Goal: Information Seeking & Learning: Learn about a topic

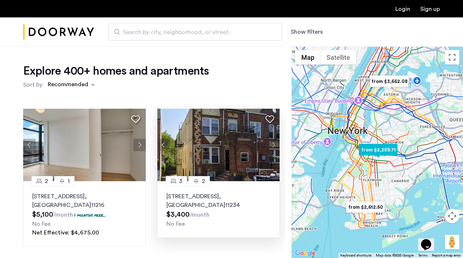
click at [275, 144] on button "Next apartment" at bounding box center [273, 145] width 12 height 12
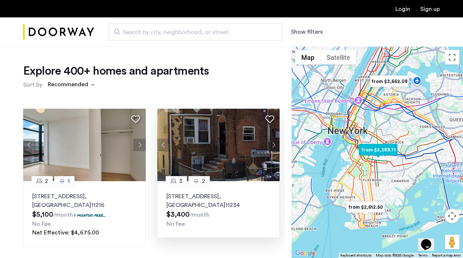
click at [275, 144] on button "Next apartment" at bounding box center [273, 145] width 12 height 12
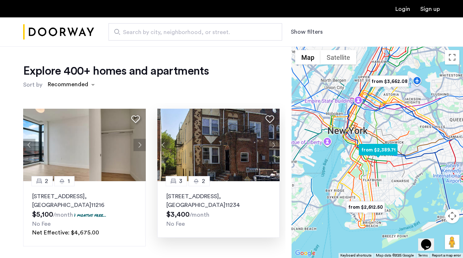
click at [275, 144] on button "Next apartment" at bounding box center [273, 145] width 12 height 12
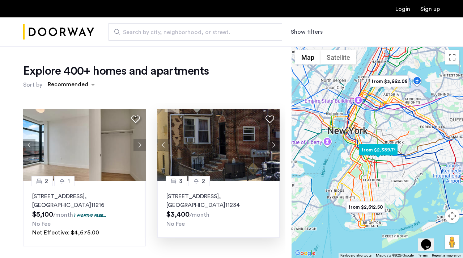
click at [275, 144] on button "Next apartment" at bounding box center [273, 145] width 12 height 12
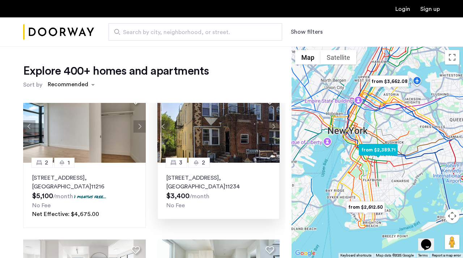
scroll to position [6, 0]
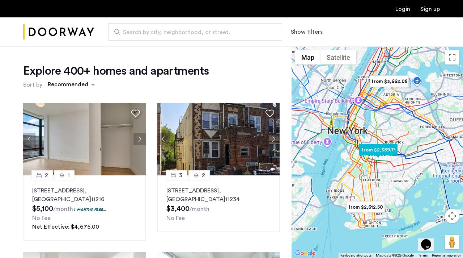
click at [213, 143] on img at bounding box center [218, 139] width 123 height 72
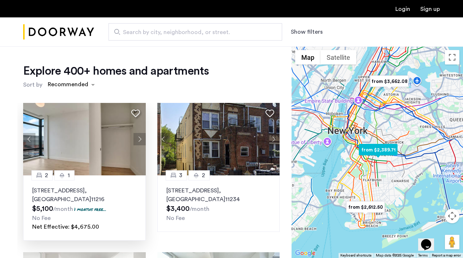
click at [141, 139] on button "Next apartment" at bounding box center [139, 139] width 12 height 12
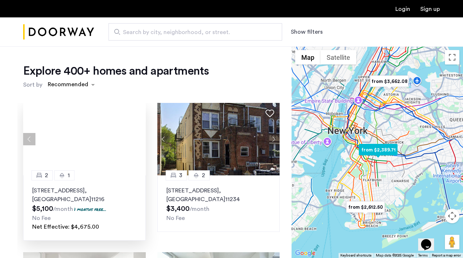
click at [141, 139] on div at bounding box center [84, 139] width 123 height 72
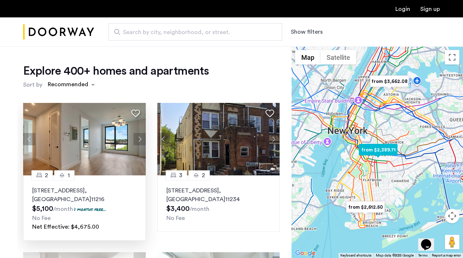
click at [89, 188] on p "11 Herkimer Street, Unit 4A, Brooklyn , NY 11216" at bounding box center [84, 194] width 105 height 17
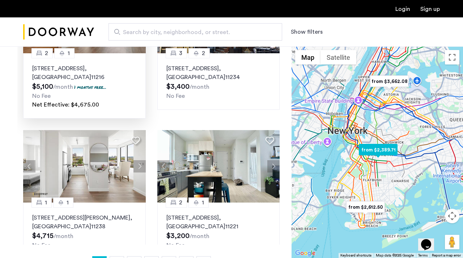
scroll to position [0, 0]
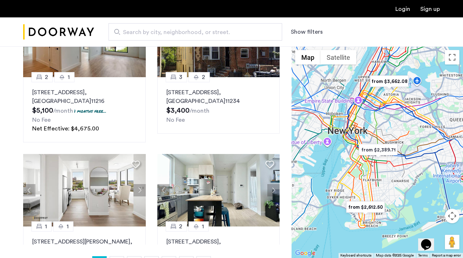
click at [179, 29] on span "Search by city, neighborhood, or street." at bounding box center [192, 32] width 139 height 9
click at [179, 29] on input "Search by city, neighborhood, or street." at bounding box center [196, 31] width 174 height 17
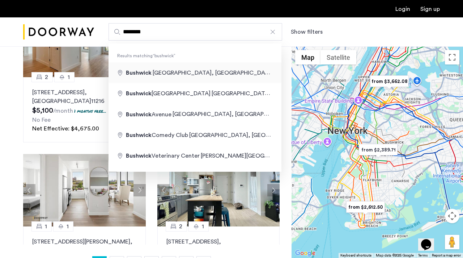
type input "**********"
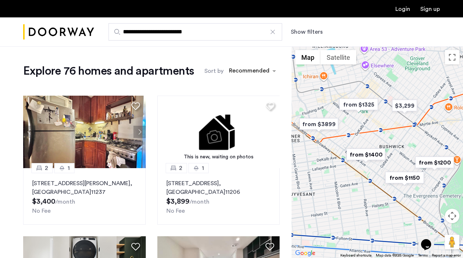
click at [316, 121] on img "from $3899" at bounding box center [319, 124] width 44 height 16
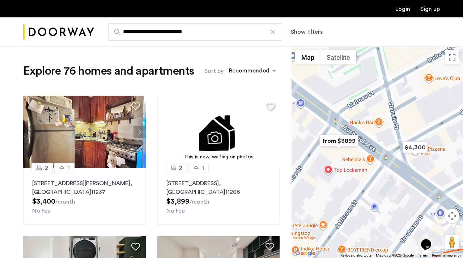
click at [343, 140] on img "from $3899" at bounding box center [338, 140] width 44 height 16
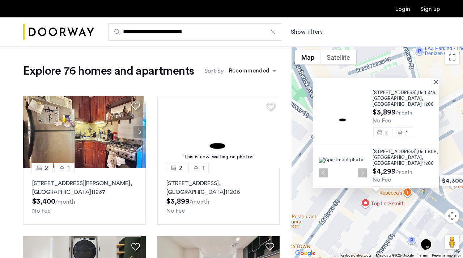
click at [299, 34] on button "Show filters" at bounding box center [307, 31] width 32 height 9
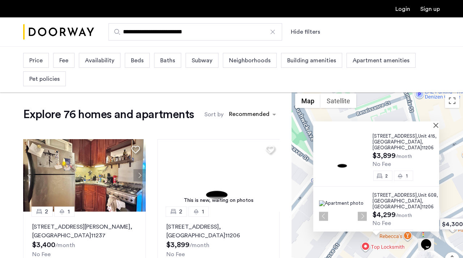
click at [141, 60] on span "Beds" at bounding box center [137, 60] width 13 height 9
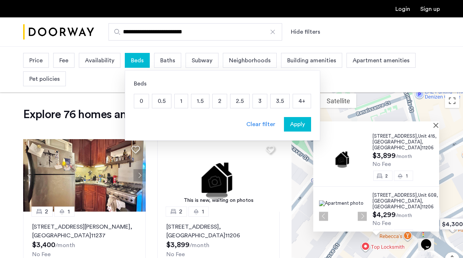
click at [298, 101] on p "4+" at bounding box center [302, 101] width 18 height 14
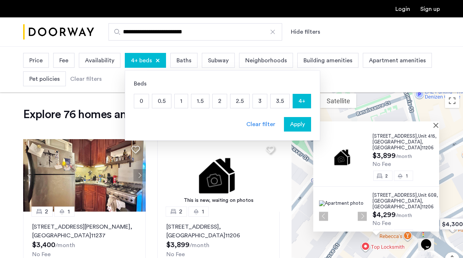
click at [291, 128] on span "Apply" at bounding box center [297, 124] width 15 height 9
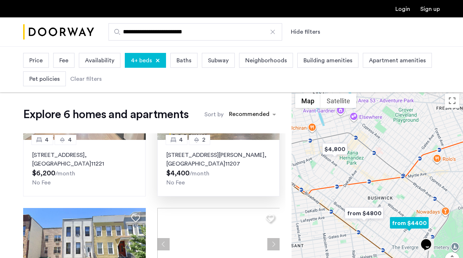
scroll to position [71, 0]
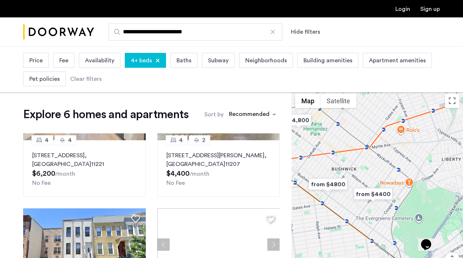
drag, startPoint x: 347, startPoint y: 193, endPoint x: 309, endPoint y: 163, distance: 48.4
click at [309, 163] on div at bounding box center [377, 195] width 171 height 211
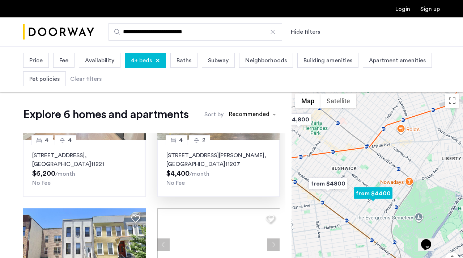
click at [232, 162] on p "207 Schaefer Street, Unit 3, Brooklyn , NY 11207" at bounding box center [218, 159] width 105 height 17
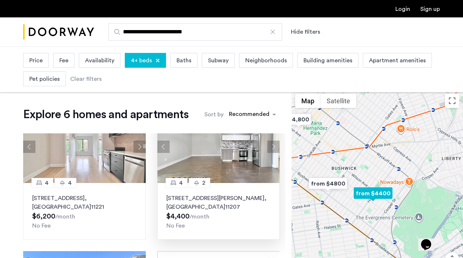
scroll to position [0, 0]
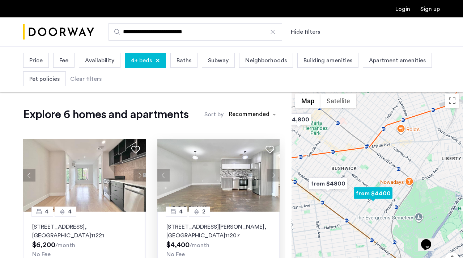
click at [269, 149] on icon at bounding box center [269, 149] width 9 height 9
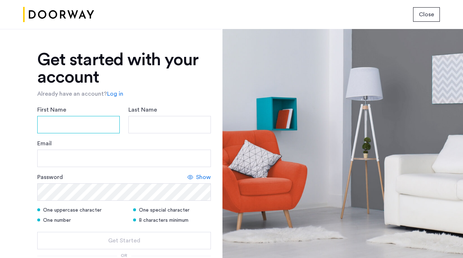
click at [98, 131] on input "First Name" at bounding box center [78, 124] width 82 height 17
type input "******"
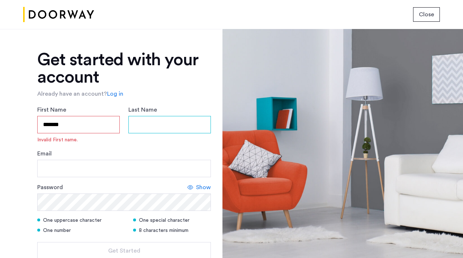
click at [149, 124] on input "Last Name" at bounding box center [169, 124] width 82 height 17
type input "*******"
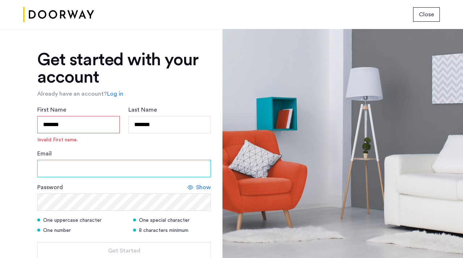
click at [110, 175] on input "Email" at bounding box center [124, 168] width 174 height 17
type input "**********"
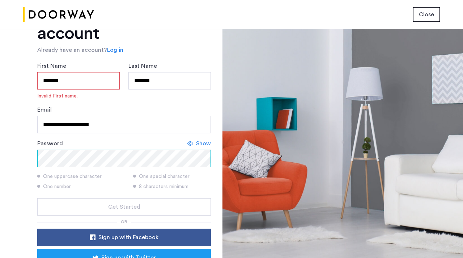
scroll to position [46, 0]
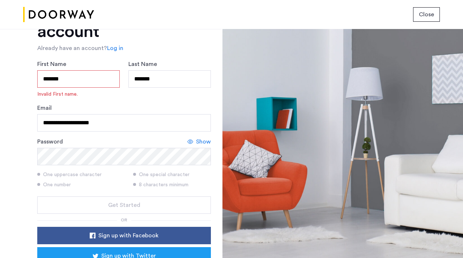
click at [201, 140] on span "Show" at bounding box center [203, 141] width 15 height 9
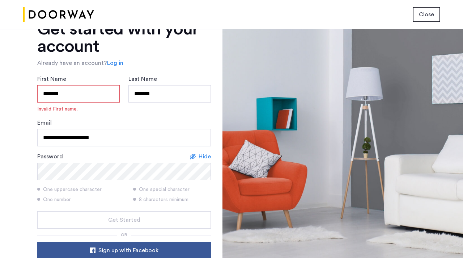
click at [71, 94] on input "******" at bounding box center [78, 93] width 82 height 17
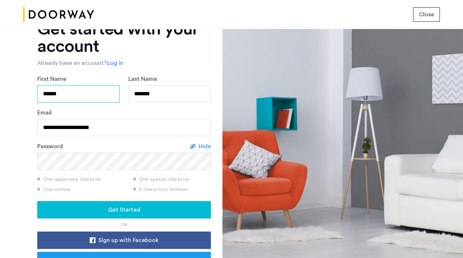
type input "******"
click at [127, 209] on span "Get Started" at bounding box center [124, 209] width 32 height 9
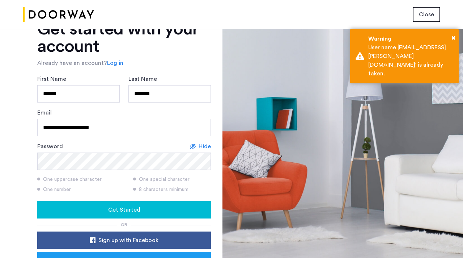
click at [422, 14] on span "Close" at bounding box center [426, 14] width 15 height 9
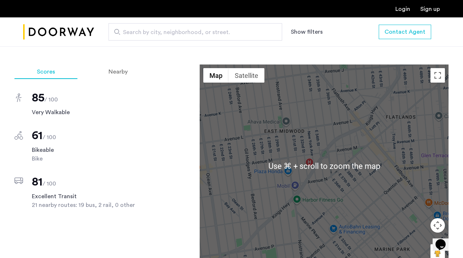
scroll to position [561, 0]
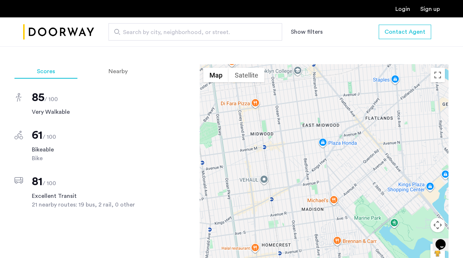
click at [349, 119] on div at bounding box center [324, 165] width 249 height 203
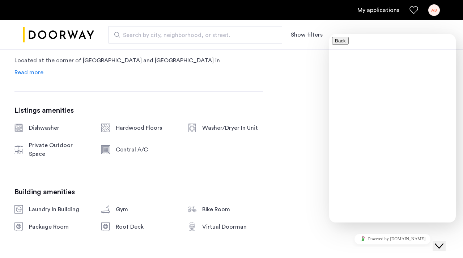
scroll to position [418, 0]
click at [258, 155] on div "11 Herkimer Street, Unit 4A Brooklyn, NY , 11216 1 months free $5,100 - Gross $…" at bounding box center [138, 59] width 248 height 429
click at [442, 241] on icon "Close Chat This icon closes the chat window." at bounding box center [439, 245] width 9 height 9
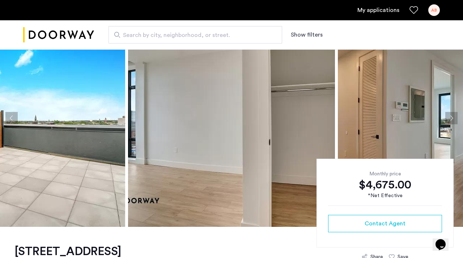
scroll to position [0, 0]
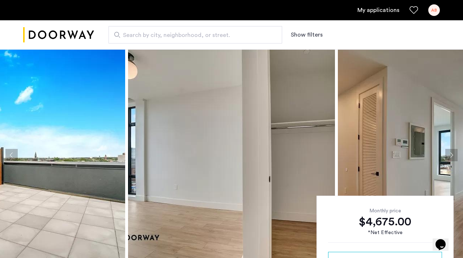
click at [433, 9] on div "AB" at bounding box center [434, 10] width 12 height 12
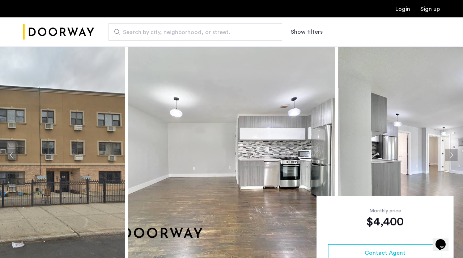
click at [450, 155] on button "Next apartment" at bounding box center [451, 155] width 12 height 12
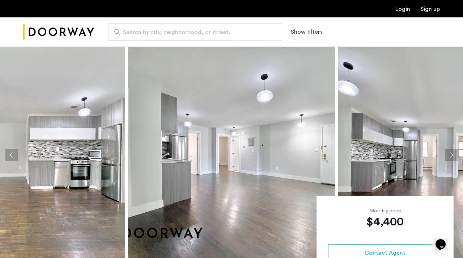
click at [450, 155] on button "Next apartment" at bounding box center [451, 155] width 12 height 12
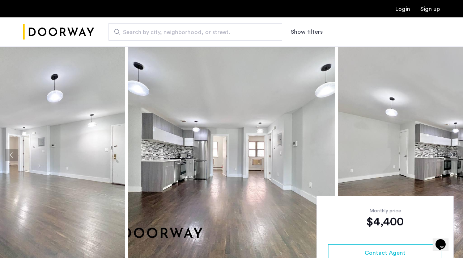
click at [450, 155] on button "Next apartment" at bounding box center [451, 155] width 12 height 12
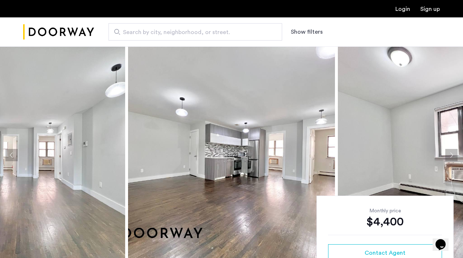
click at [450, 155] on button "Next apartment" at bounding box center [451, 155] width 12 height 12
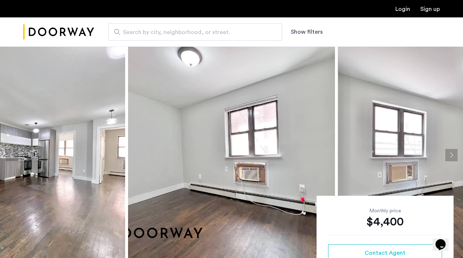
click at [450, 154] on button "Next apartment" at bounding box center [451, 155] width 12 height 12
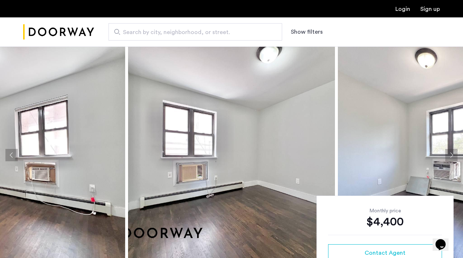
click at [450, 154] on button "Next apartment" at bounding box center [451, 155] width 12 height 12
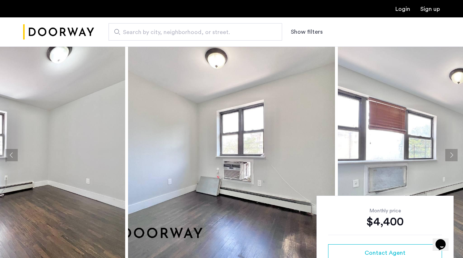
click at [450, 154] on button "Next apartment" at bounding box center [451, 155] width 12 height 12
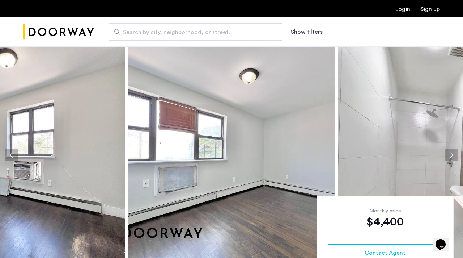
click at [450, 154] on button "Next apartment" at bounding box center [451, 155] width 12 height 12
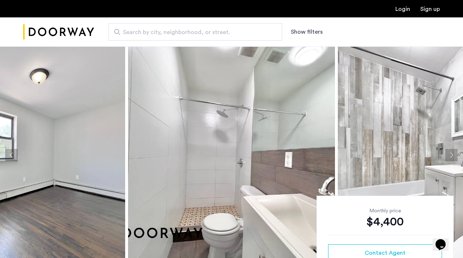
click at [450, 154] on button "Next apartment" at bounding box center [451, 155] width 12 height 12
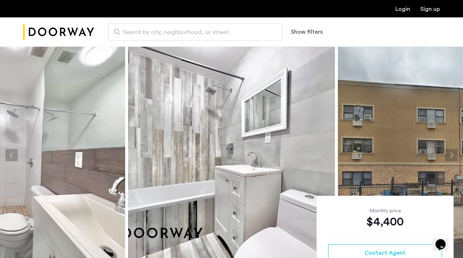
click at [450, 154] on button "Next apartment" at bounding box center [451, 155] width 12 height 12
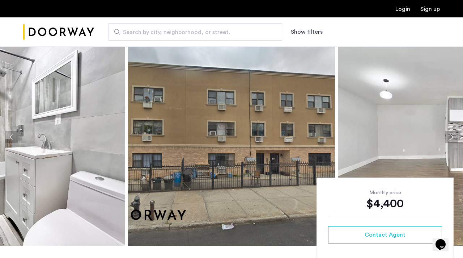
scroll to position [19, 0]
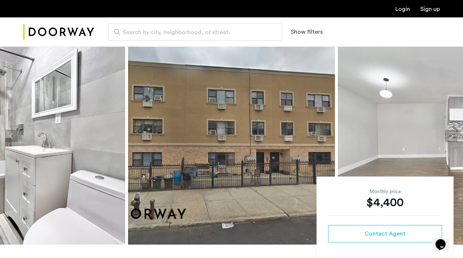
click at [451, 135] on button "Next apartment" at bounding box center [451, 135] width 12 height 12
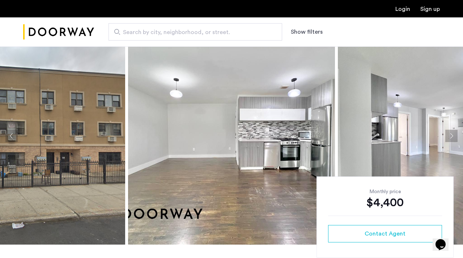
click at [450, 135] on button "Next apartment" at bounding box center [451, 135] width 12 height 12
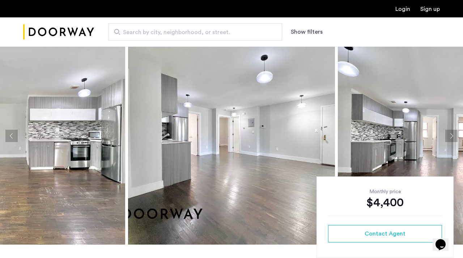
click at [450, 135] on button "Next apartment" at bounding box center [451, 135] width 12 height 12
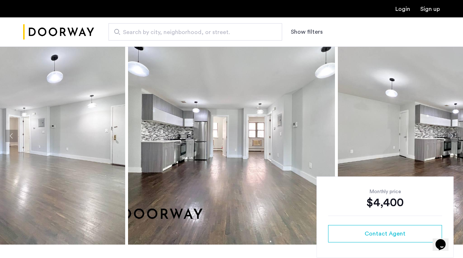
click at [450, 135] on button "Next apartment" at bounding box center [451, 135] width 12 height 12
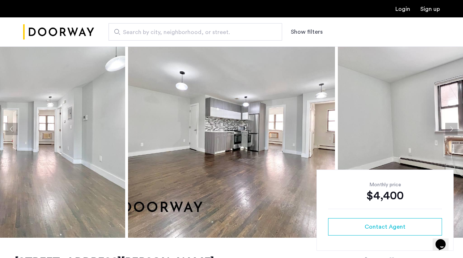
scroll to position [30, 0]
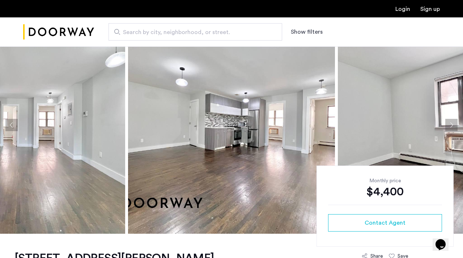
click at [12, 123] on button "Previous apartment" at bounding box center [11, 125] width 12 height 12
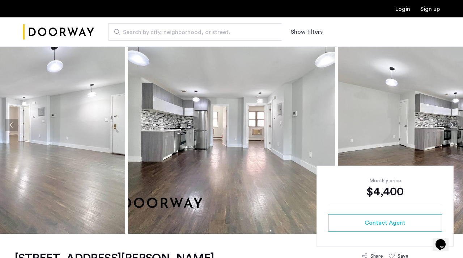
click at [12, 123] on button "Previous apartment" at bounding box center [11, 125] width 12 height 12
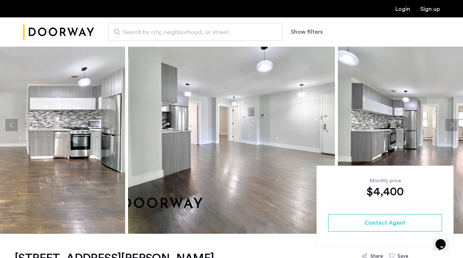
click at [12, 123] on button "Previous apartment" at bounding box center [11, 125] width 12 height 12
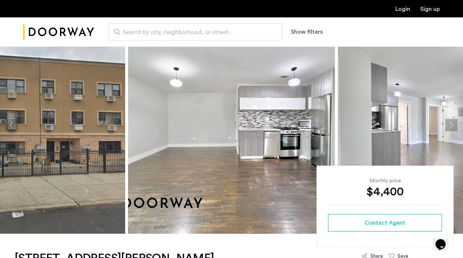
click at [12, 123] on button "Previous apartment" at bounding box center [11, 125] width 12 height 12
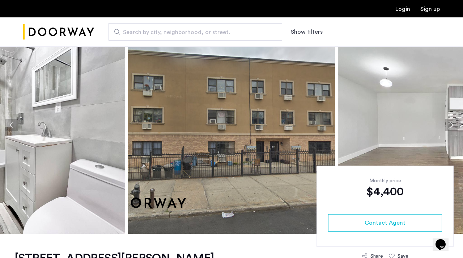
click at [12, 123] on button "Previous apartment" at bounding box center [11, 125] width 12 height 12
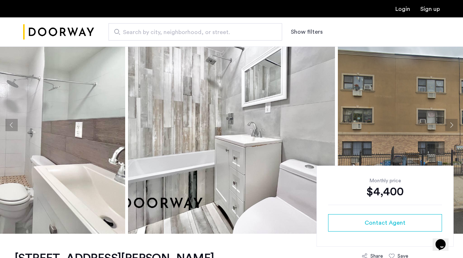
click at [12, 123] on button "Previous apartment" at bounding box center [11, 125] width 12 height 12
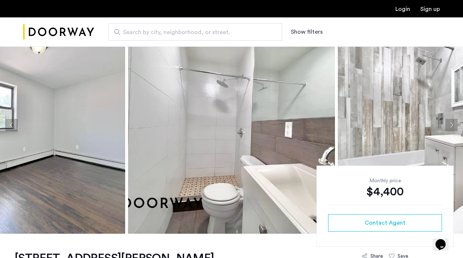
click at [11, 123] on button "Previous apartment" at bounding box center [11, 125] width 12 height 12
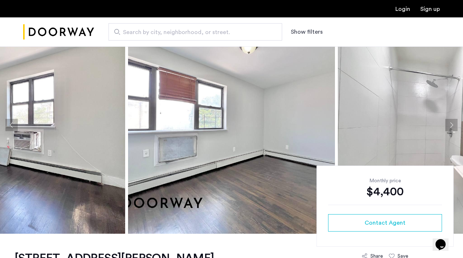
click at [451, 131] on img at bounding box center [441, 124] width 207 height 217
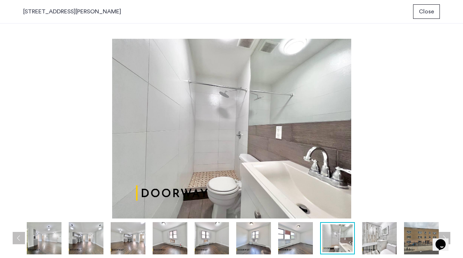
scroll to position [0, 0]
click at [454, 126] on div "prev next prev next" at bounding box center [231, 141] width 463 height 234
click at [424, 17] on button "Close" at bounding box center [426, 11] width 27 height 14
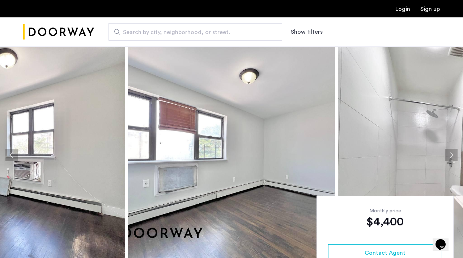
scroll to position [30, 0]
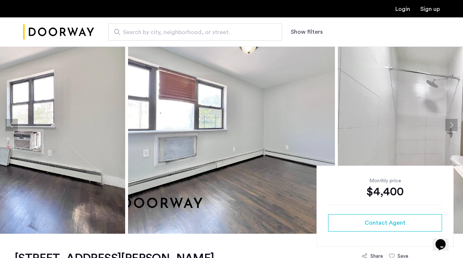
click at [450, 129] on button "Next apartment" at bounding box center [451, 125] width 12 height 12
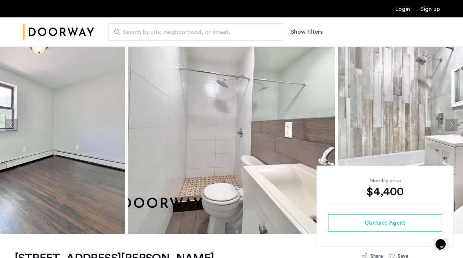
click at [450, 129] on button "Next apartment" at bounding box center [451, 125] width 12 height 12
click at [451, 125] on button "Next apartment" at bounding box center [451, 125] width 12 height 12
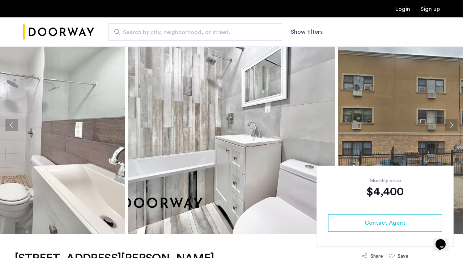
click at [451, 125] on button "Next apartment" at bounding box center [451, 125] width 12 height 12
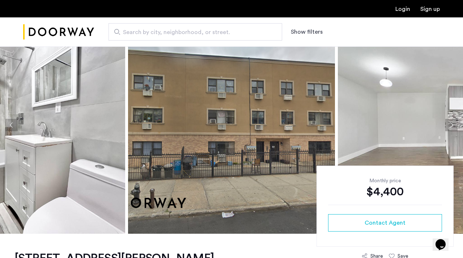
click at [451, 125] on button "Next apartment" at bounding box center [451, 125] width 12 height 12
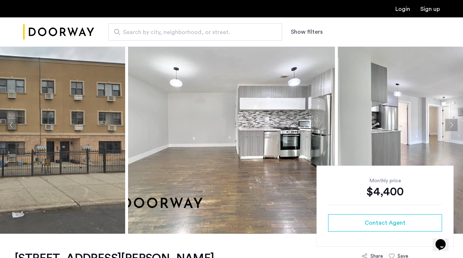
click at [451, 125] on button "Next apartment" at bounding box center [451, 125] width 12 height 12
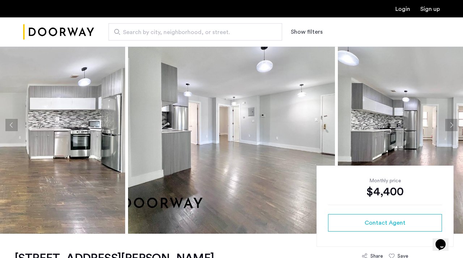
click at [451, 125] on button "Next apartment" at bounding box center [451, 125] width 12 height 12
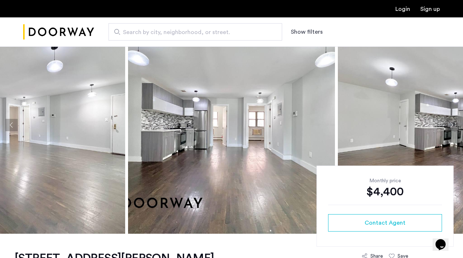
click at [451, 125] on button "Next apartment" at bounding box center [451, 125] width 12 height 12
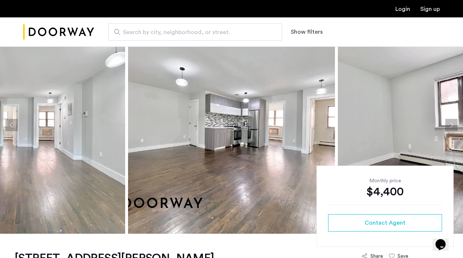
click at [451, 126] on button "Next apartment" at bounding box center [451, 125] width 12 height 12
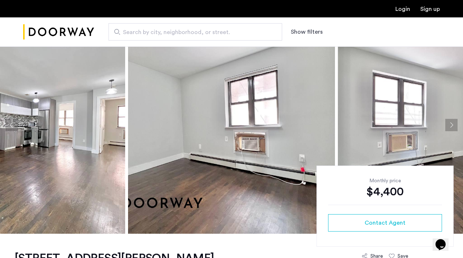
click at [451, 126] on button "Next apartment" at bounding box center [451, 125] width 12 height 12
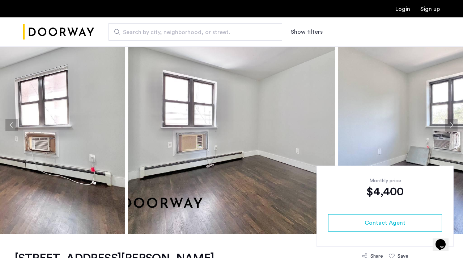
click at [451, 126] on button "Next apartment" at bounding box center [451, 125] width 12 height 12
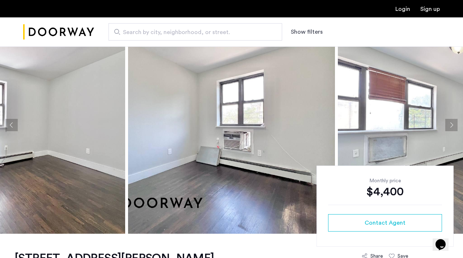
click at [451, 127] on button "Next apartment" at bounding box center [451, 125] width 12 height 12
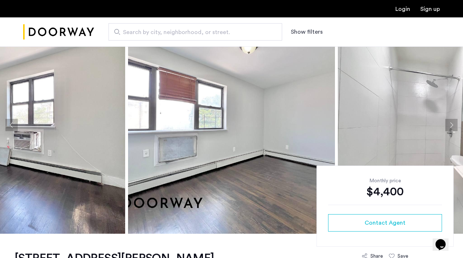
click at [450, 127] on button "Next apartment" at bounding box center [451, 125] width 12 height 12
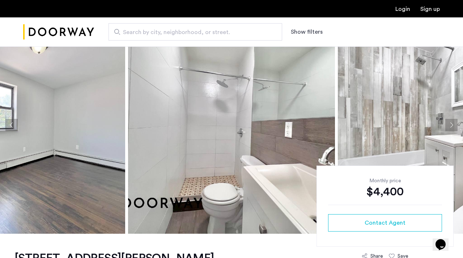
click at [450, 128] on button "Next apartment" at bounding box center [451, 125] width 12 height 12
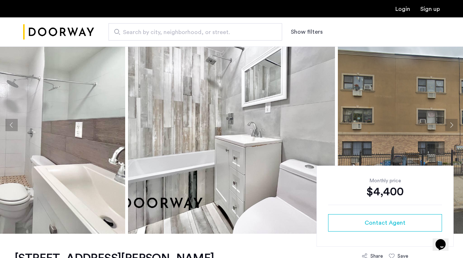
click at [450, 128] on button "Next apartment" at bounding box center [451, 125] width 12 height 12
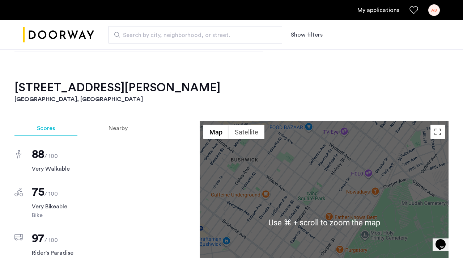
scroll to position [0, 0]
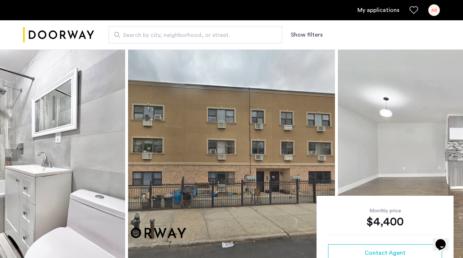
click at [412, 8] on icon "Favorites" at bounding box center [413, 10] width 9 height 9
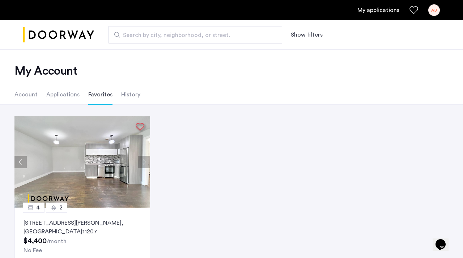
click at [45, 35] on img "Cazamio logo" at bounding box center [58, 34] width 71 height 27
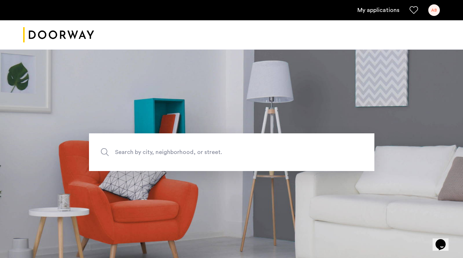
click at [45, 35] on img "Cazamio logo" at bounding box center [58, 34] width 71 height 27
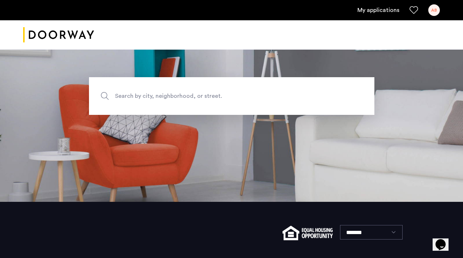
scroll to position [105, 0]
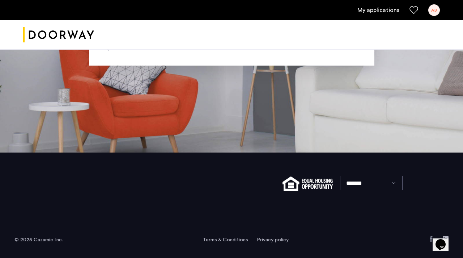
click at [443, 240] on icon "Chat widget" at bounding box center [440, 244] width 10 height 11
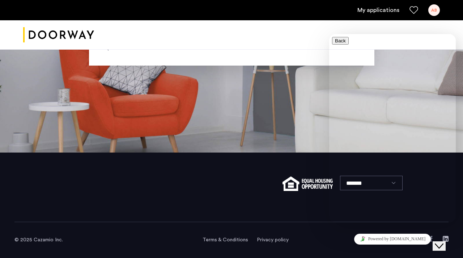
click at [185, 190] on div at bounding box center [177, 186] width 109 height 23
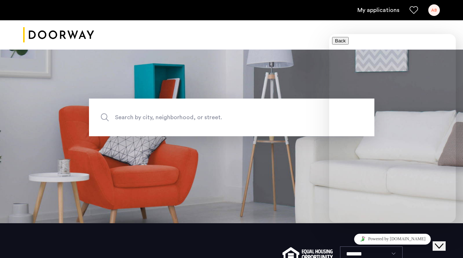
scroll to position [0, 0]
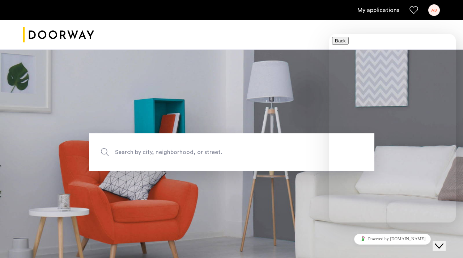
click at [193, 149] on span "Search by city, neighborhood, or street." at bounding box center [215, 152] width 200 height 10
click at [193, 149] on input "Search by city, neighborhood, or street." at bounding box center [231, 152] width 285 height 38
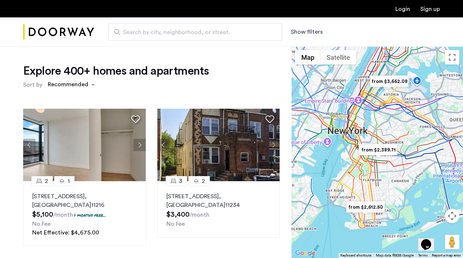
click at [403, 8] on link "Login" at bounding box center [402, 9] width 15 height 6
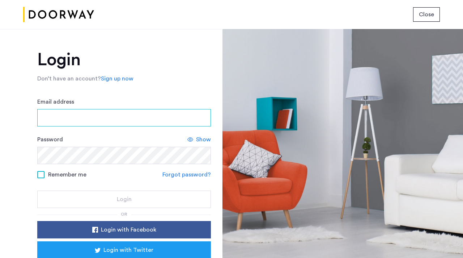
type input "**********"
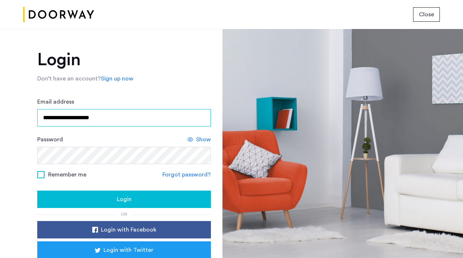
click at [143, 119] on input "**********" at bounding box center [124, 117] width 174 height 17
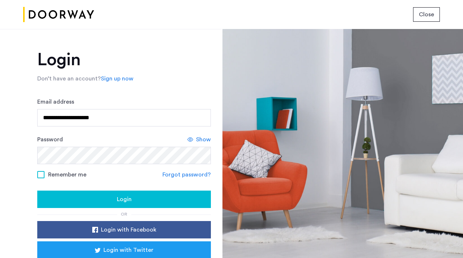
click at [140, 193] on button "Login" at bounding box center [124, 198] width 174 height 17
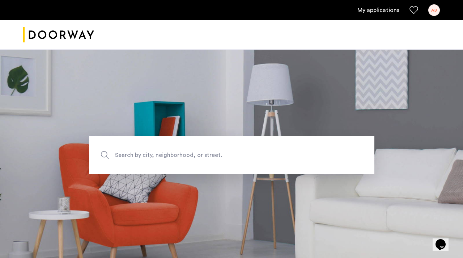
click at [228, 152] on span "Search by city, neighborhood, or street." at bounding box center [215, 155] width 200 height 10
click at [228, 152] on input "Search by city, neighborhood, or street." at bounding box center [231, 155] width 285 height 38
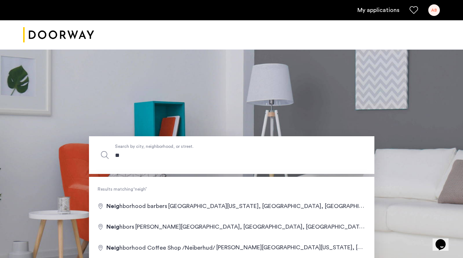
type input "*"
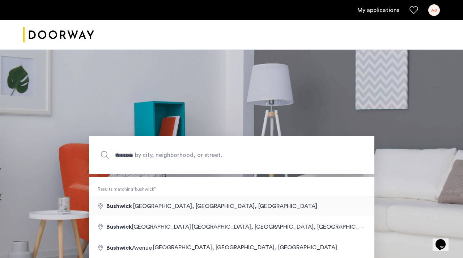
type input "**********"
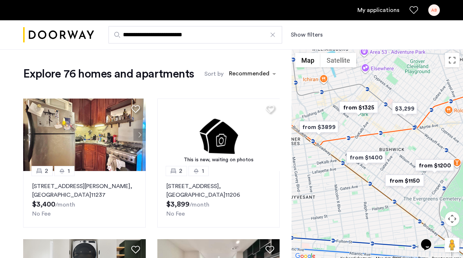
click at [299, 36] on button "Show filters" at bounding box center [307, 34] width 32 height 9
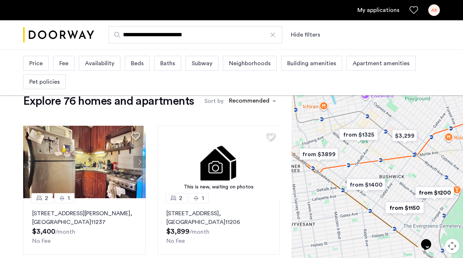
click at [138, 66] on span "Beds" at bounding box center [137, 63] width 13 height 9
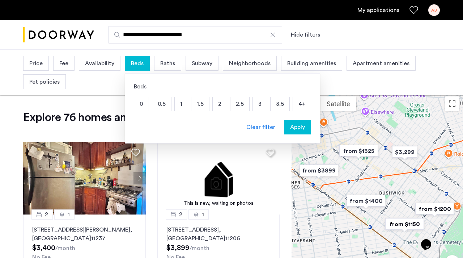
click at [293, 105] on p "4+" at bounding box center [302, 104] width 18 height 14
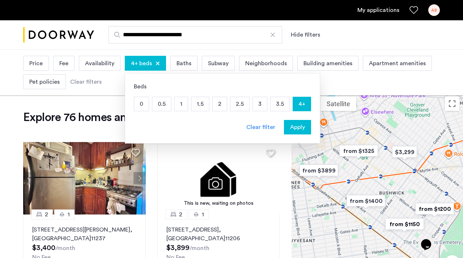
click at [292, 135] on div "Beds 0 0.5 1 1.5 2 2.5 3 3.5 4+ Clear filter Apply" at bounding box center [222, 108] width 195 height 70
click at [295, 125] on span "Apply" at bounding box center [297, 127] width 15 height 9
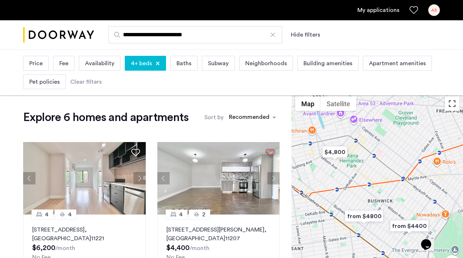
click at [450, 106] on button "Toggle fullscreen view" at bounding box center [452, 103] width 14 height 14
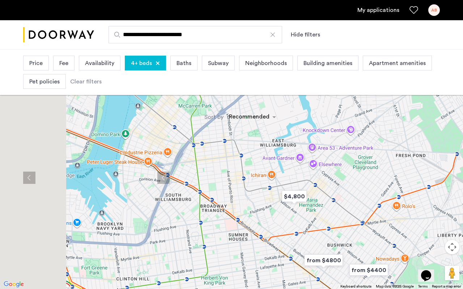
drag, startPoint x: 246, startPoint y: 99, endPoint x: 353, endPoint y: 200, distance: 146.4
click at [353, 200] on div at bounding box center [231, 144] width 463 height 289
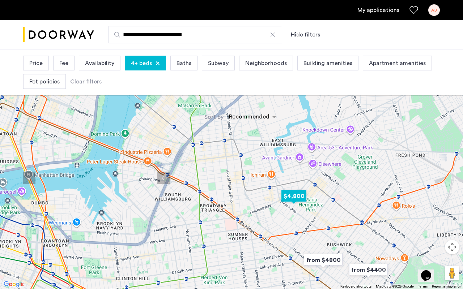
click at [294, 199] on img "$4,800" at bounding box center [294, 196] width 31 height 16
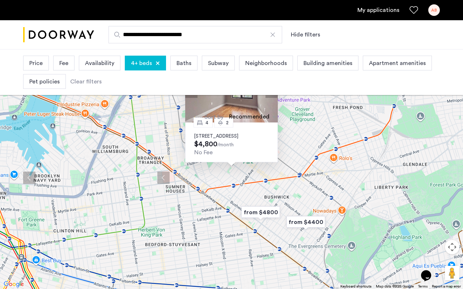
click at [271, 86] on button "Next apartment" at bounding box center [271, 92] width 12 height 12
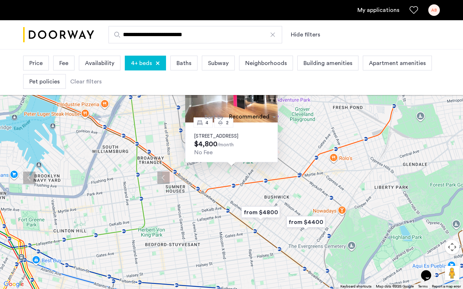
click at [271, 86] on button "Next apartment" at bounding box center [271, 92] width 12 height 12
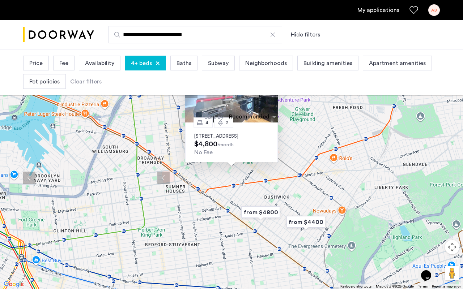
click at [271, 86] on button "Next apartment" at bounding box center [271, 92] width 12 height 12
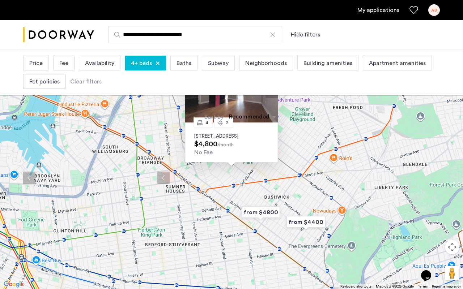
click at [271, 86] on button "Next apartment" at bounding box center [271, 92] width 12 height 12
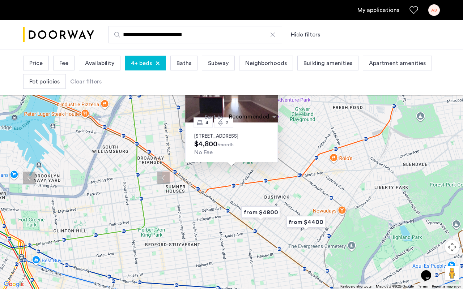
click at [271, 88] on button "Next apartment" at bounding box center [271, 92] width 12 height 12
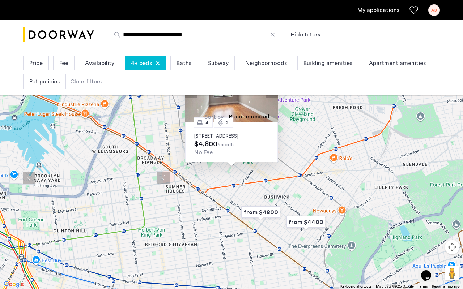
click at [271, 87] on button "Next apartment" at bounding box center [271, 92] width 12 height 12
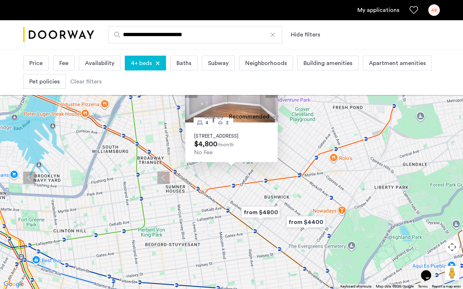
click at [271, 86] on button "Next apartment" at bounding box center [271, 92] width 12 height 12
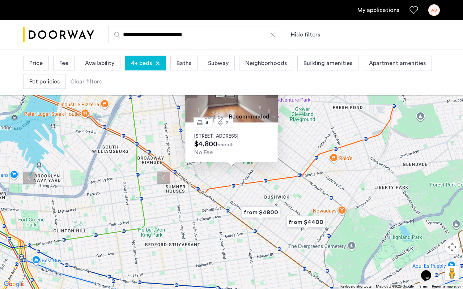
click at [271, 86] on button "Next apartment" at bounding box center [271, 92] width 12 height 12
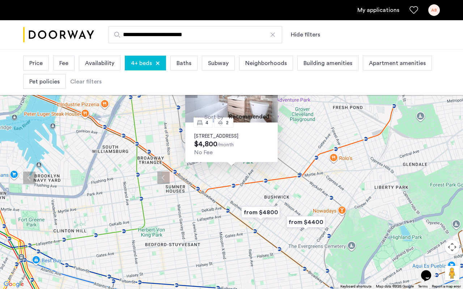
click at [271, 86] on button "Next apartment" at bounding box center [271, 92] width 12 height 12
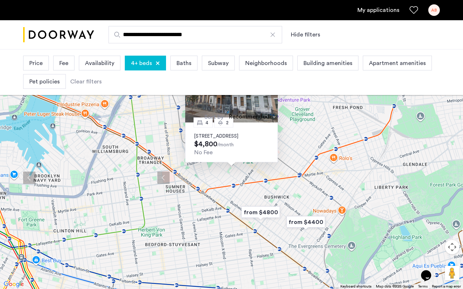
click at [271, 86] on button "Next apartment" at bounding box center [271, 92] width 12 height 12
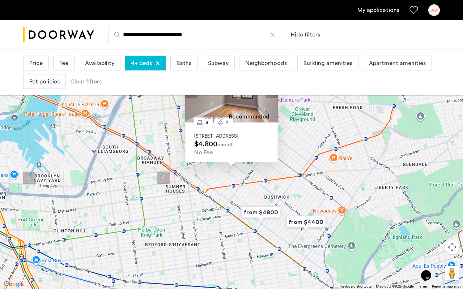
click at [271, 86] on button "Next apartment" at bounding box center [271, 92] width 12 height 12
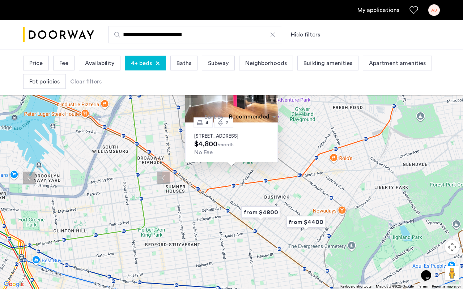
click at [271, 86] on button "Next apartment" at bounding box center [271, 92] width 12 height 12
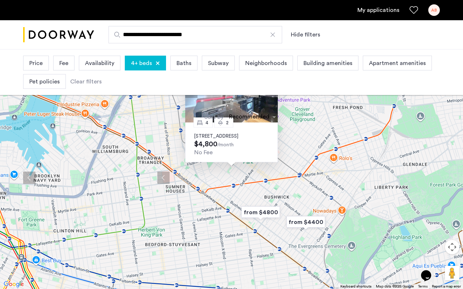
click at [228, 94] on img at bounding box center [231, 92] width 93 height 62
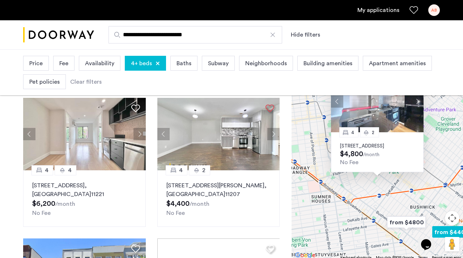
scroll to position [51, 0]
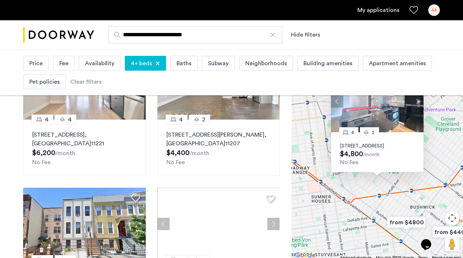
click at [151, 180] on div "4 4 48 Bleecker Street, Unit 3B, Brooklyn , NY 11221 $6,200 /month No Fee 4 2 2…" at bounding box center [151, 214] width 268 height 245
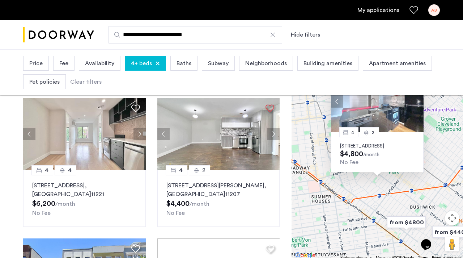
click at [151, 180] on div "4 4 48 Bleecker Street, Unit 3B, Brooklyn , NY 11221 $6,200 /month No Fee 4 2 2…" at bounding box center [151, 214] width 268 height 245
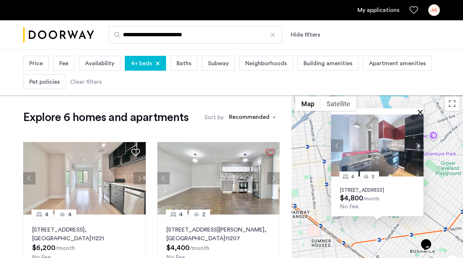
click at [420, 109] on button "Close" at bounding box center [421, 111] width 5 height 5
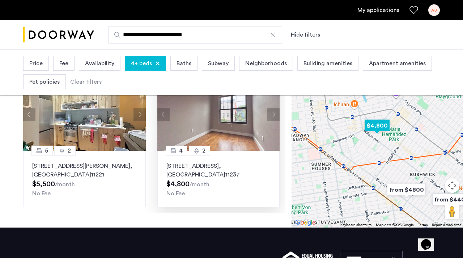
scroll to position [168, 0]
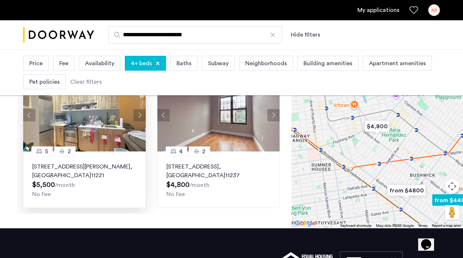
click at [142, 112] on button "Next apartment" at bounding box center [139, 115] width 12 height 12
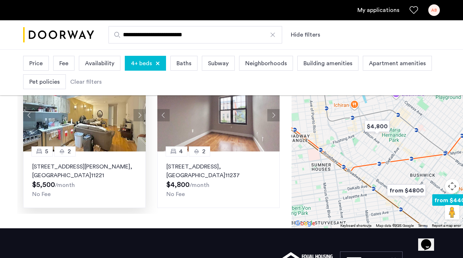
click at [143, 113] on button "Next apartment" at bounding box center [139, 115] width 12 height 12
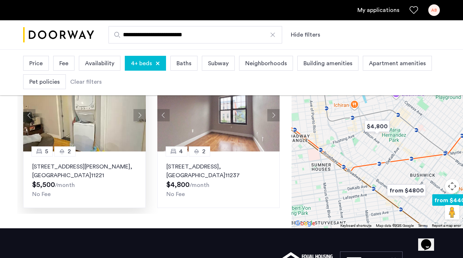
click at [142, 113] on button "Next apartment" at bounding box center [139, 115] width 12 height 12
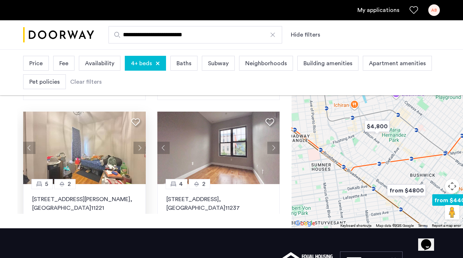
scroll to position [137, 0]
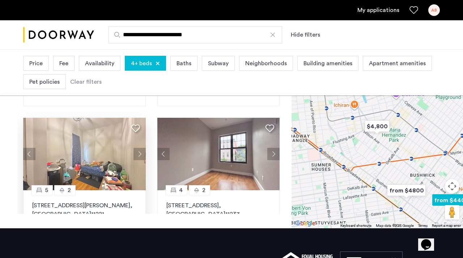
click at [137, 154] on button "Next apartment" at bounding box center [139, 154] width 12 height 12
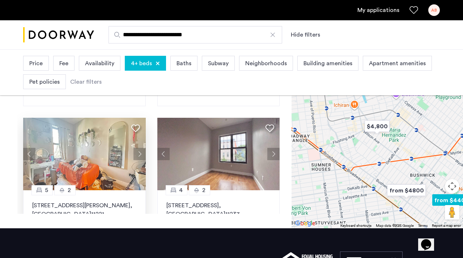
click at [137, 154] on button "Next apartment" at bounding box center [139, 154] width 12 height 12
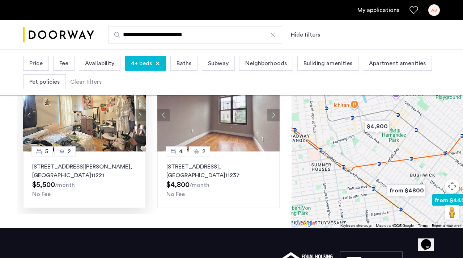
scroll to position [175, 0]
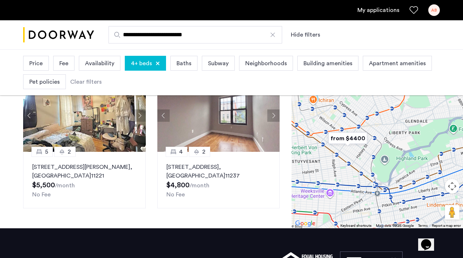
drag, startPoint x: 419, startPoint y: 162, endPoint x: 329, endPoint y: 128, distance: 96.4
click at [329, 128] on div at bounding box center [377, 122] width 171 height 211
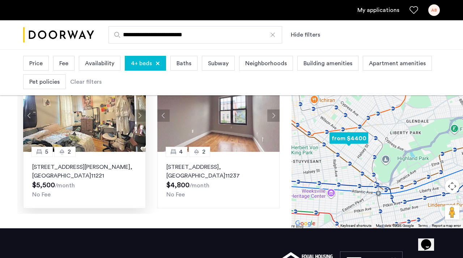
click at [71, 202] on div "5 2 1120 Hancock Street, Unit 2, Brooklyn , NY 11221 $5,500 /month No Fee" at bounding box center [84, 180] width 123 height 56
click at [118, 136] on img at bounding box center [84, 115] width 123 height 72
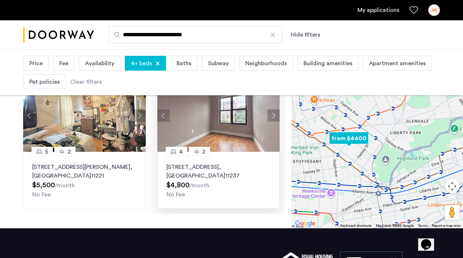
scroll to position [9, 0]
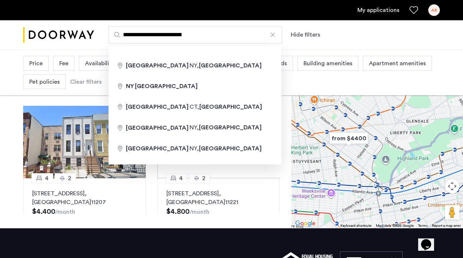
drag, startPoint x: 207, startPoint y: 39, endPoint x: 116, endPoint y: 30, distance: 92.0
click at [116, 30] on input "**********" at bounding box center [196, 34] width 174 height 17
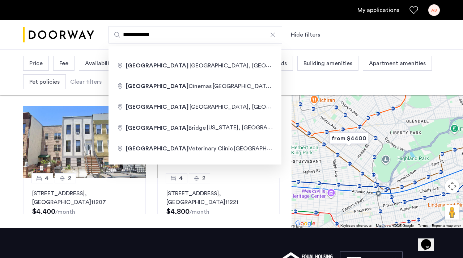
type input "**********"
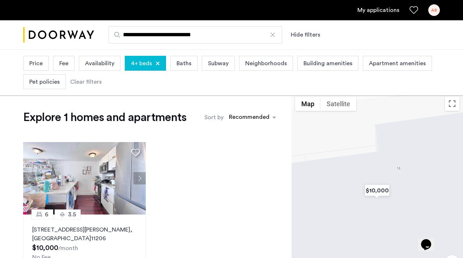
scroll to position [42, 0]
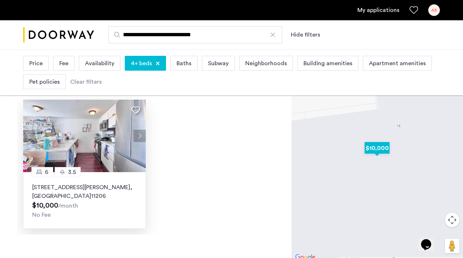
click at [138, 135] on button "Next apartment" at bounding box center [139, 135] width 12 height 12
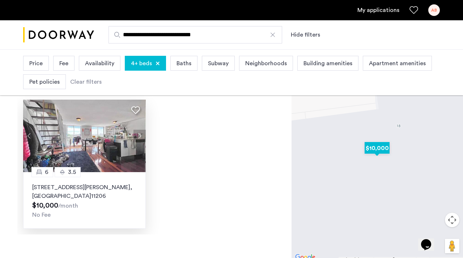
click at [138, 135] on button "Next apartment" at bounding box center [139, 135] width 12 height 12
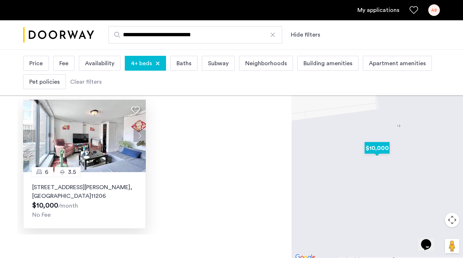
click at [138, 135] on button "Next apartment" at bounding box center [139, 135] width 12 height 12
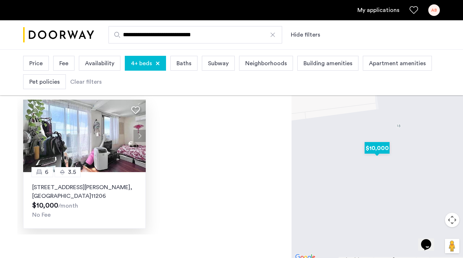
click at [138, 135] on button "Next apartment" at bounding box center [139, 135] width 12 height 12
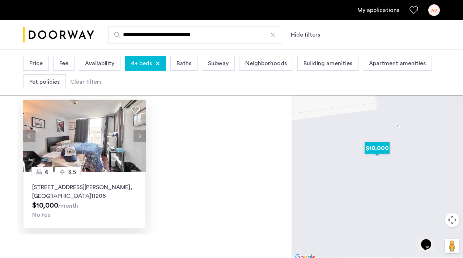
click at [138, 135] on button "Next apartment" at bounding box center [139, 135] width 12 height 12
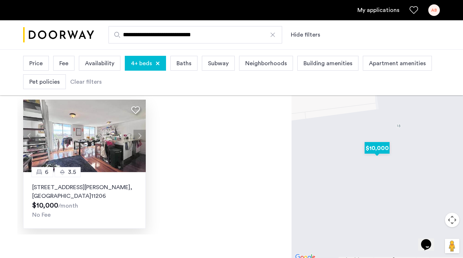
click at [139, 135] on button "Next apartment" at bounding box center [139, 135] width 12 height 12
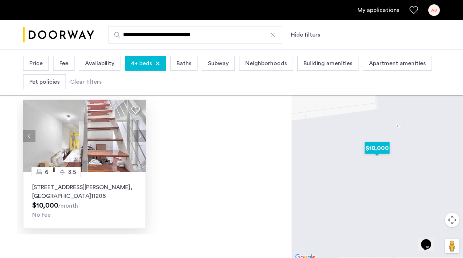
click at [139, 135] on button "Next apartment" at bounding box center [139, 135] width 12 height 12
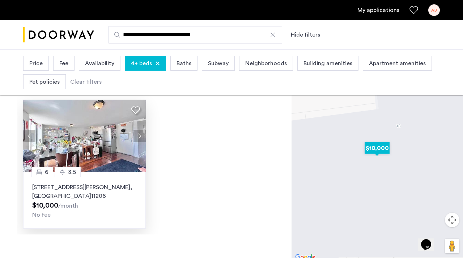
click at [139, 135] on button "Next apartment" at bounding box center [139, 135] width 12 height 12
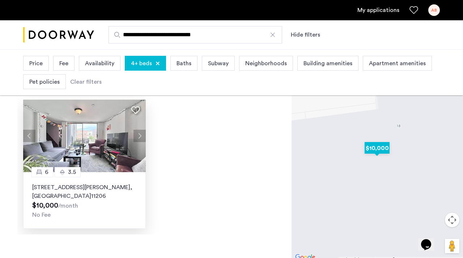
click at [139, 135] on button "Next apartment" at bounding box center [139, 135] width 12 height 12
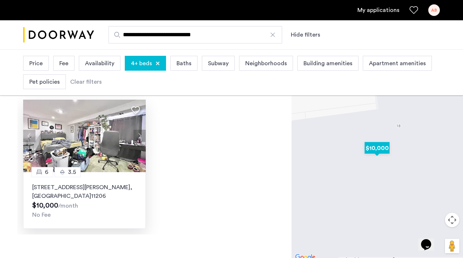
click at [139, 135] on button "Next apartment" at bounding box center [139, 135] width 12 height 12
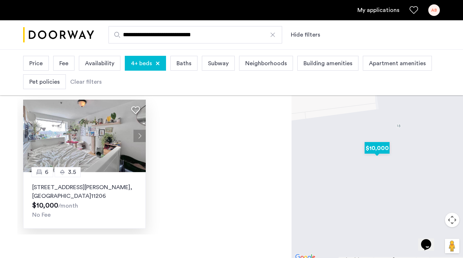
click at [139, 135] on button "Next apartment" at bounding box center [139, 135] width 12 height 12
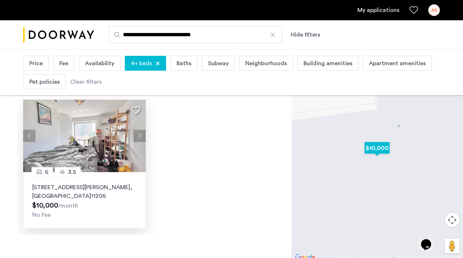
click at [139, 135] on button "Next apartment" at bounding box center [139, 135] width 12 height 12
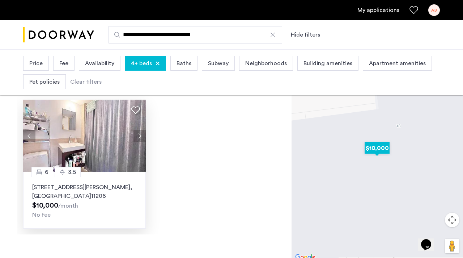
click at [139, 135] on button "Next apartment" at bounding box center [139, 135] width 12 height 12
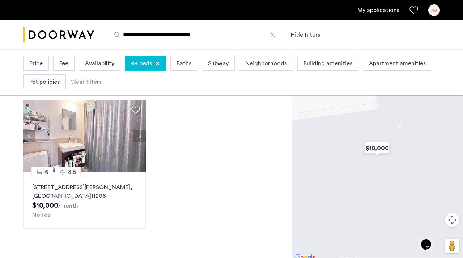
click at [271, 36] on div at bounding box center [272, 34] width 7 height 7
click at [271, 36] on input "**********" at bounding box center [196, 34] width 174 height 17
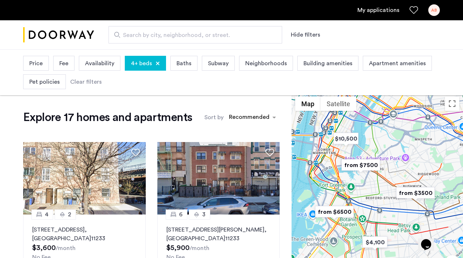
click at [250, 37] on span "Search by city, neighborhood, or street." at bounding box center [192, 35] width 139 height 9
click at [250, 37] on input "Search by city, neighborhood, or street." at bounding box center [196, 34] width 174 height 17
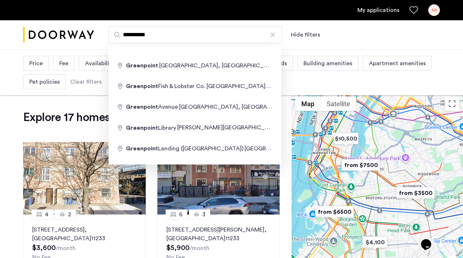
type input "**********"
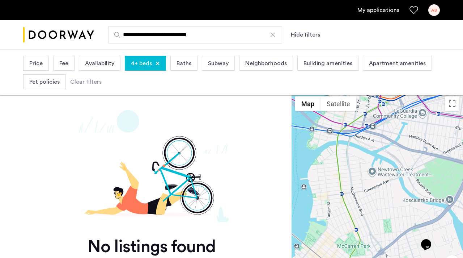
click at [276, 37] on div at bounding box center [272, 34] width 7 height 7
click at [276, 37] on input "**********" at bounding box center [196, 34] width 174 height 17
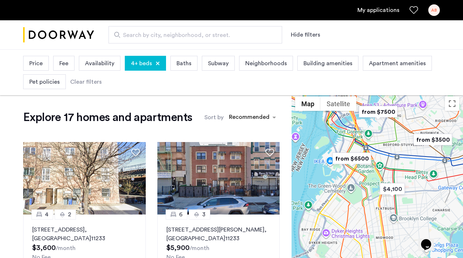
drag, startPoint x: 349, startPoint y: 195, endPoint x: 366, endPoint y: 141, distance: 57.0
click at [366, 141] on div at bounding box center [377, 198] width 171 height 211
click at [433, 136] on img "from $3500" at bounding box center [433, 139] width 44 height 16
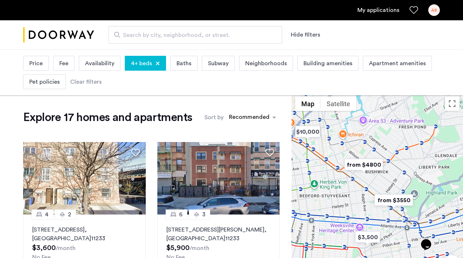
click at [391, 200] on img "from $3550" at bounding box center [393, 200] width 44 height 16
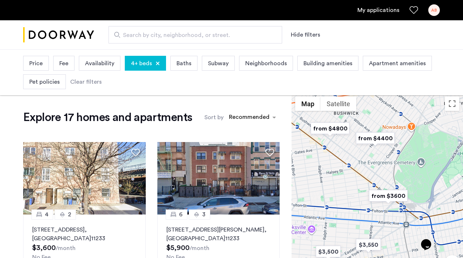
click at [388, 192] on img "from $3600" at bounding box center [388, 195] width 44 height 16
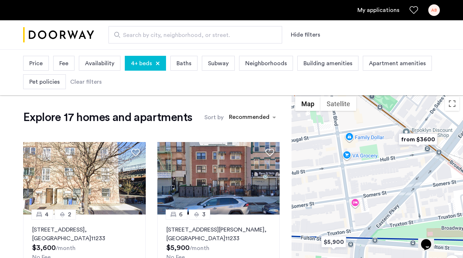
click at [421, 139] on img "from $3600" at bounding box center [418, 139] width 44 height 16
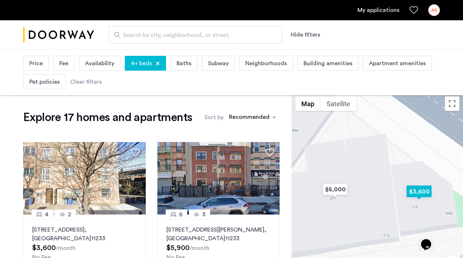
click at [418, 192] on img "$3,600" at bounding box center [419, 191] width 31 height 16
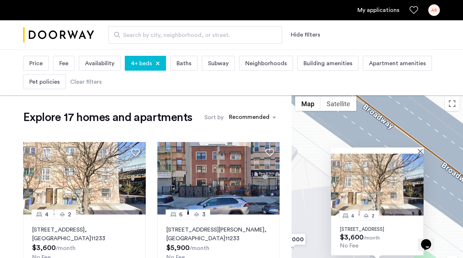
click at [395, 231] on p "275 Hull Street, Unit 2, Brooklyn, NY 11233" at bounding box center [377, 229] width 75 height 6
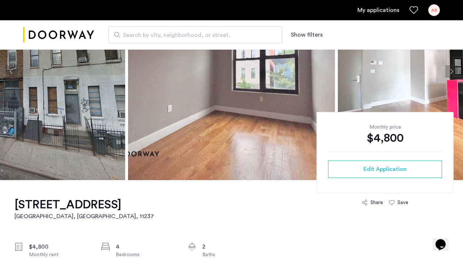
scroll to position [112, 0]
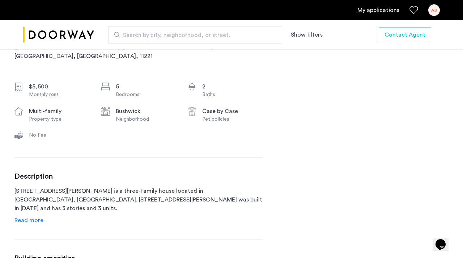
scroll to position [244, 0]
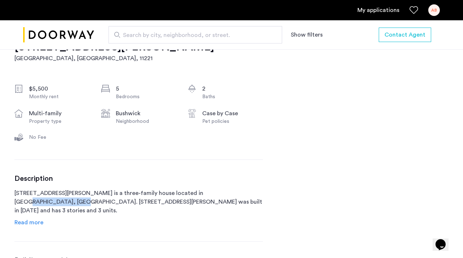
drag, startPoint x: 193, startPoint y: 193, endPoint x: 245, endPoint y: 190, distance: 51.4
click at [245, 190] on p "[STREET_ADDRESS][PERSON_NAME] is a three-family house located in [GEOGRAPHIC_DA…" at bounding box center [138, 201] width 248 height 26
copy p "120 Hancock Street"
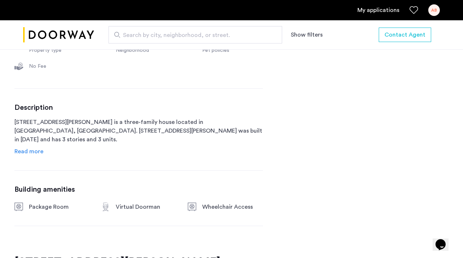
scroll to position [314, 0]
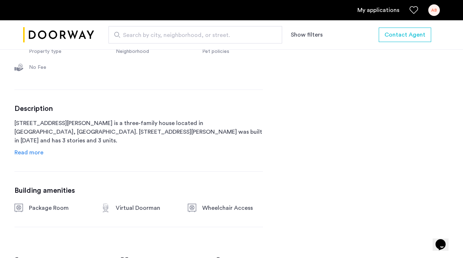
click at [29, 149] on span "Read more" at bounding box center [28, 152] width 29 height 6
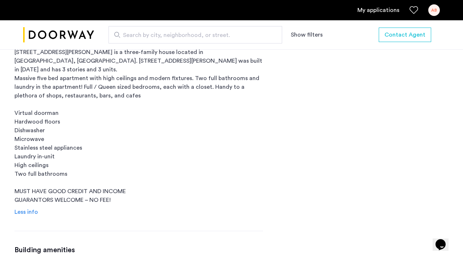
scroll to position [372, 0]
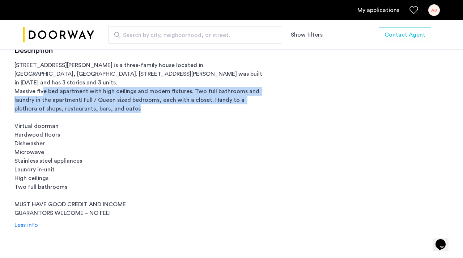
drag, startPoint x: 43, startPoint y: 82, endPoint x: 215, endPoint y: 100, distance: 172.8
click at [215, 100] on p "[STREET_ADDRESS][PERSON_NAME] is a three-family house located in [GEOGRAPHIC_DA…" at bounding box center [138, 139] width 248 height 156
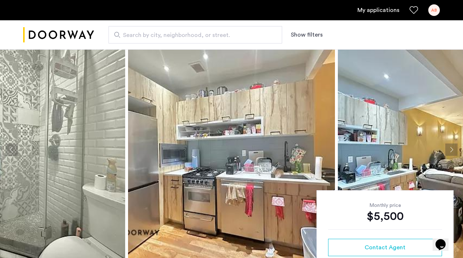
scroll to position [0, 0]
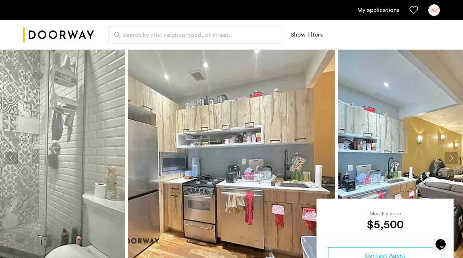
click at [215, 100] on img at bounding box center [231, 157] width 207 height 217
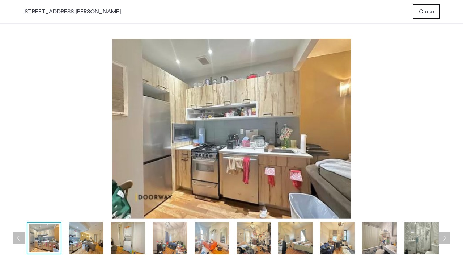
click at [77, 243] on img at bounding box center [86, 238] width 35 height 32
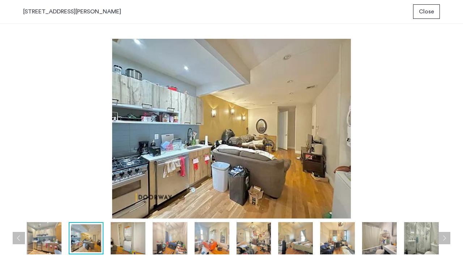
click at [116, 234] on img at bounding box center [128, 238] width 35 height 32
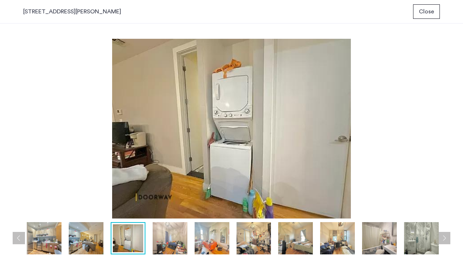
click at [163, 239] on img at bounding box center [170, 238] width 35 height 32
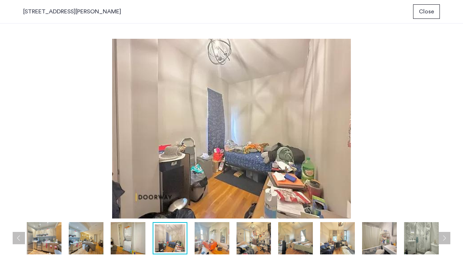
click at [199, 242] on img at bounding box center [212, 238] width 35 height 32
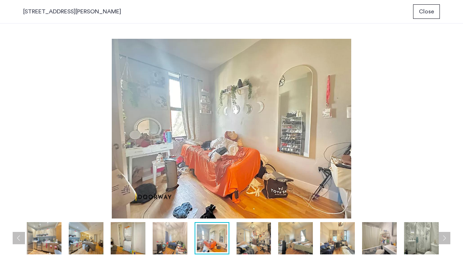
click at [253, 246] on img at bounding box center [254, 238] width 35 height 32
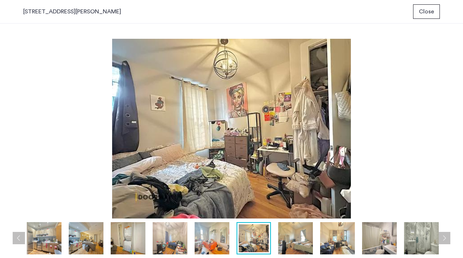
click at [285, 238] on img at bounding box center [295, 238] width 35 height 32
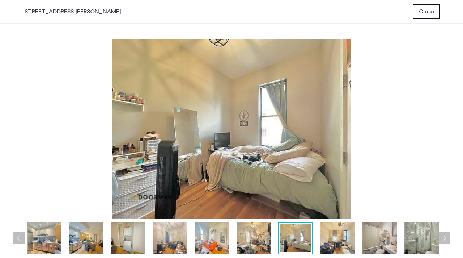
click at [326, 234] on img at bounding box center [337, 238] width 35 height 32
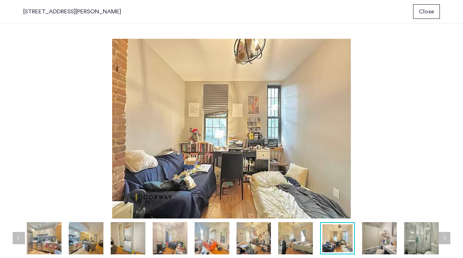
click at [361, 237] on div at bounding box center [233, 238] width 421 height 32
click at [384, 237] on img at bounding box center [379, 238] width 35 height 32
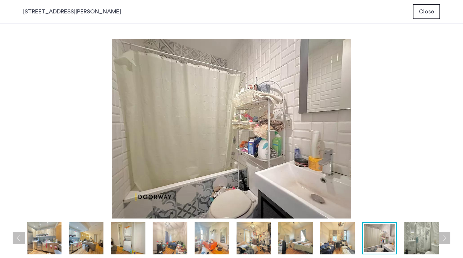
click at [437, 236] on img at bounding box center [421, 238] width 35 height 32
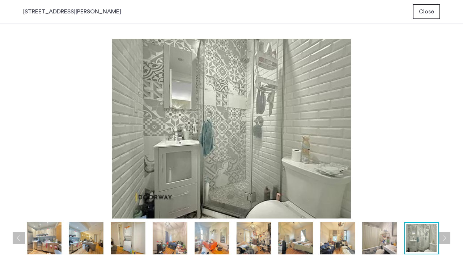
click at [454, 239] on div "prev next prev next" at bounding box center [231, 141] width 463 height 234
click at [443, 237] on button "Next apartment" at bounding box center [444, 237] width 12 height 12
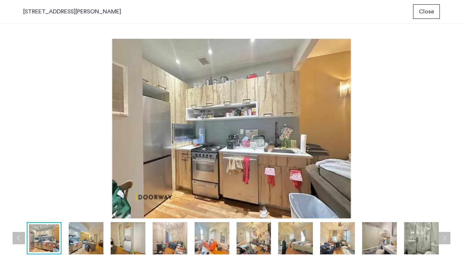
click at [425, 15] on span "Close" at bounding box center [426, 11] width 15 height 9
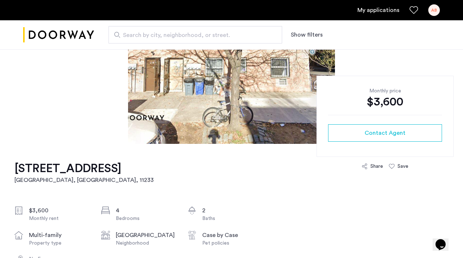
scroll to position [70, 0]
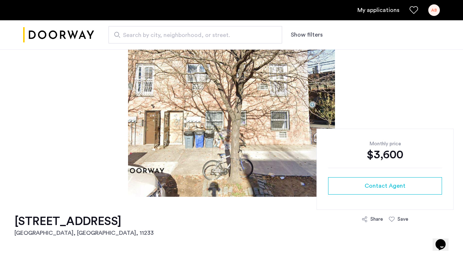
drag, startPoint x: 309, startPoint y: 74, endPoint x: 309, endPoint y: 78, distance: 4.3
click at [309, 78] on img at bounding box center [231, 87] width 207 height 217
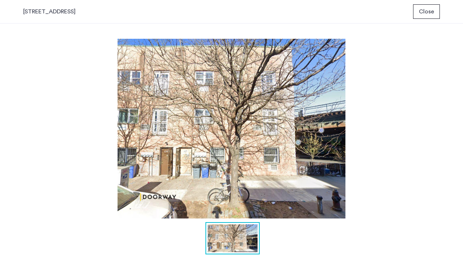
click at [417, 16] on button "Close" at bounding box center [426, 11] width 27 height 14
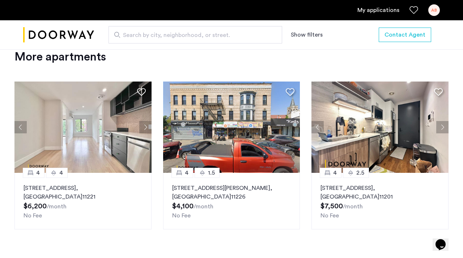
scroll to position [878, 0]
